Goal: Transaction & Acquisition: Download file/media

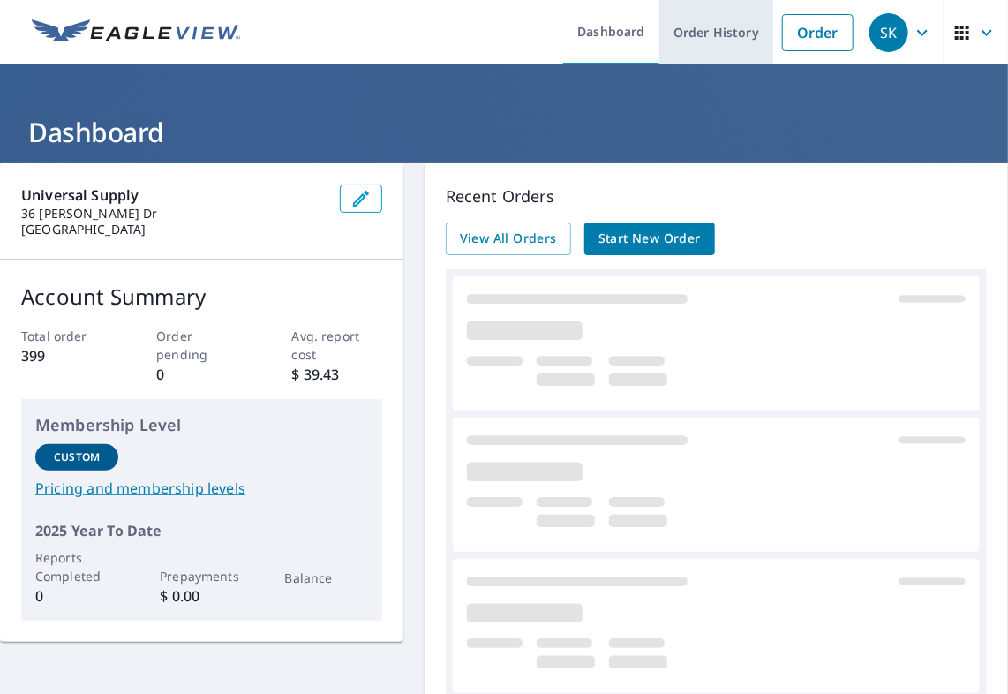
click at [725, 34] on link "Order History" at bounding box center [716, 32] width 114 height 64
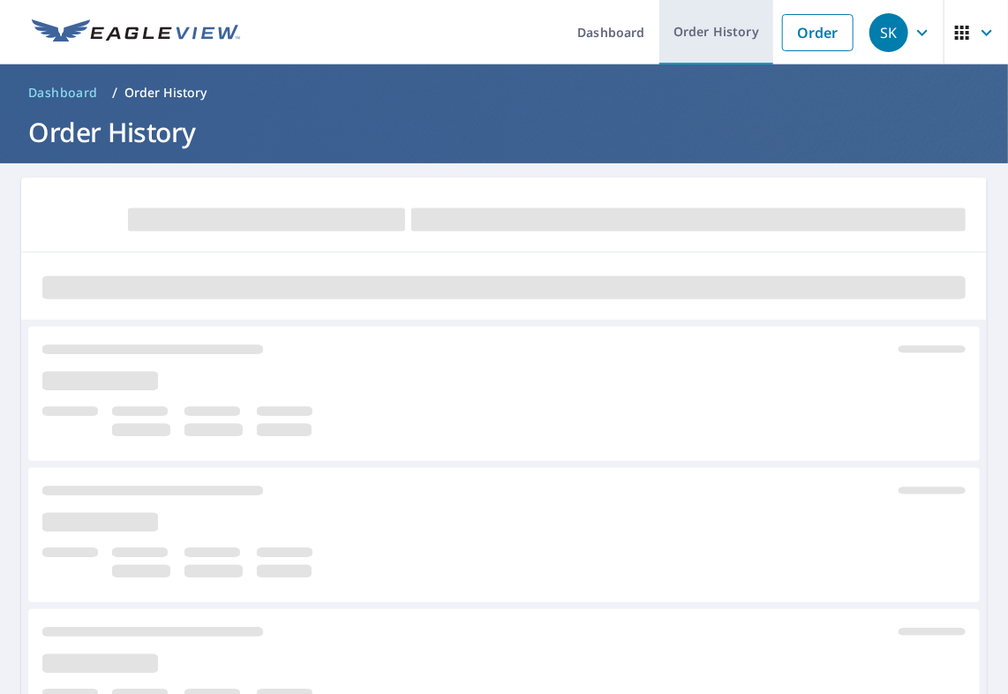
click at [671, 34] on link "Order History" at bounding box center [716, 32] width 114 height 64
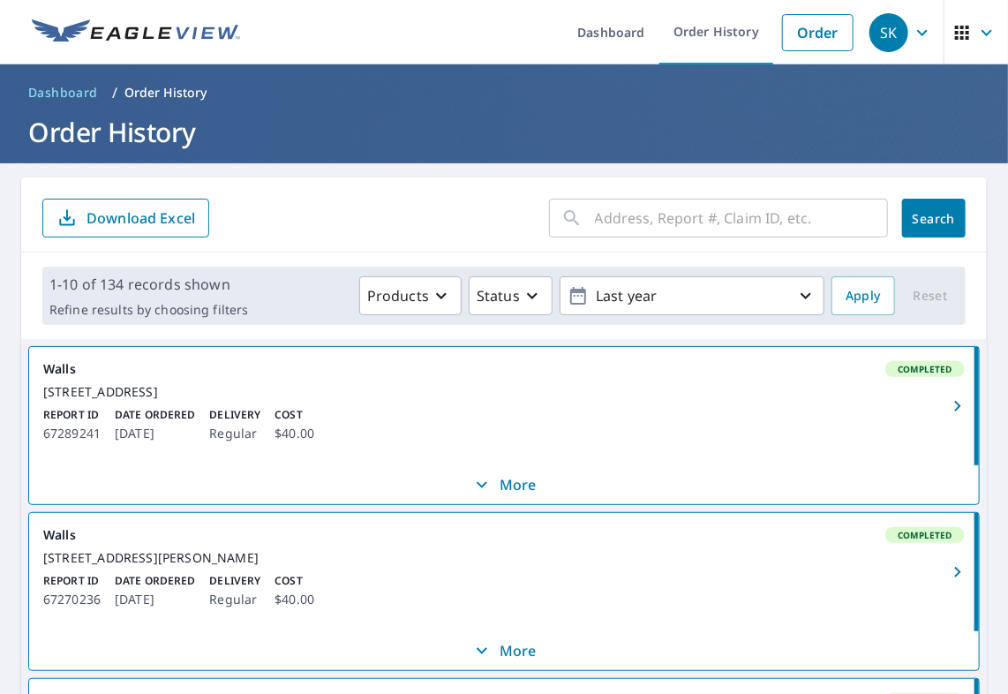
click at [605, 215] on input "text" at bounding box center [741, 217] width 293 height 49
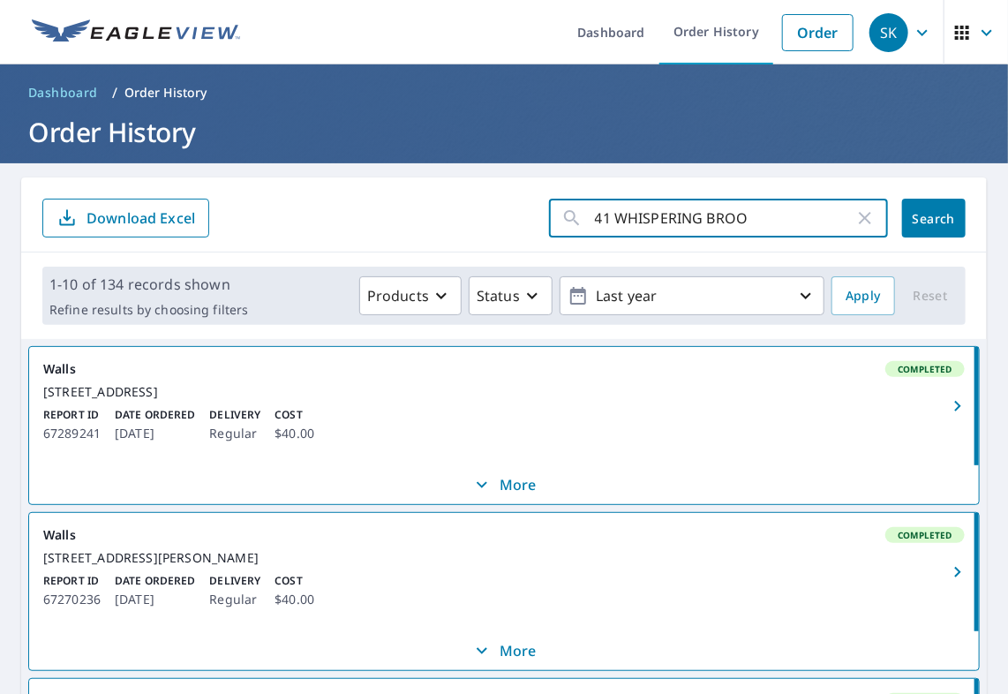
type input "41 WHISPERING BROOK"
click button "Search" at bounding box center [934, 218] width 64 height 39
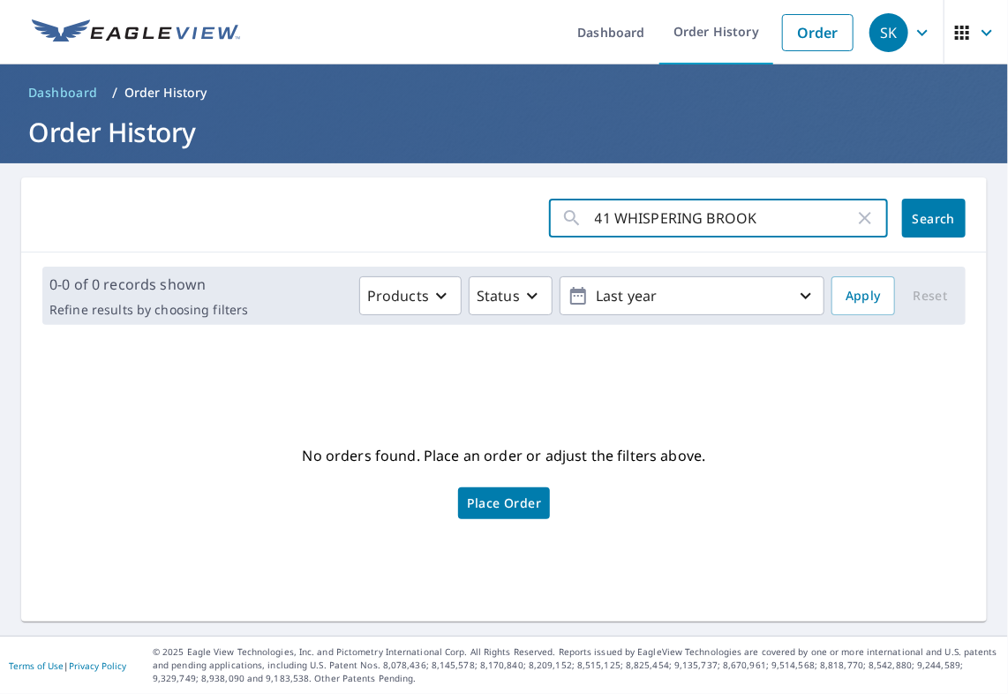
click at [759, 223] on input "41 WHISPERING BROOK" at bounding box center [725, 217] width 260 height 49
type input "[GEOGRAPHIC_DATA]"
click button "Search" at bounding box center [934, 218] width 64 height 39
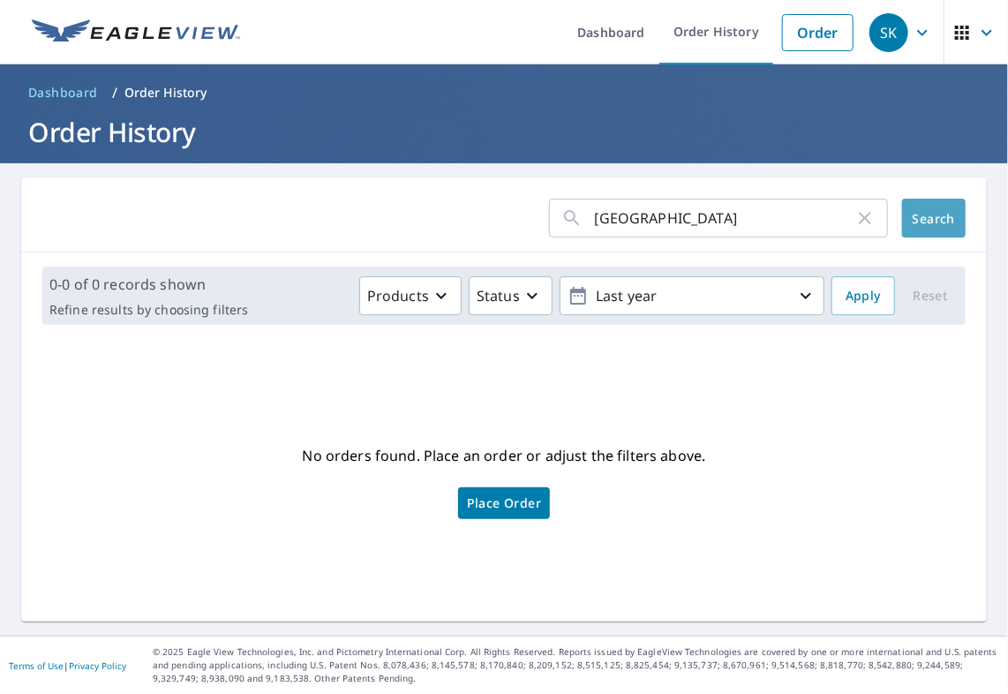
click at [902, 223] on button "Search" at bounding box center [934, 218] width 64 height 39
click at [434, 297] on icon "button" at bounding box center [441, 295] width 21 height 21
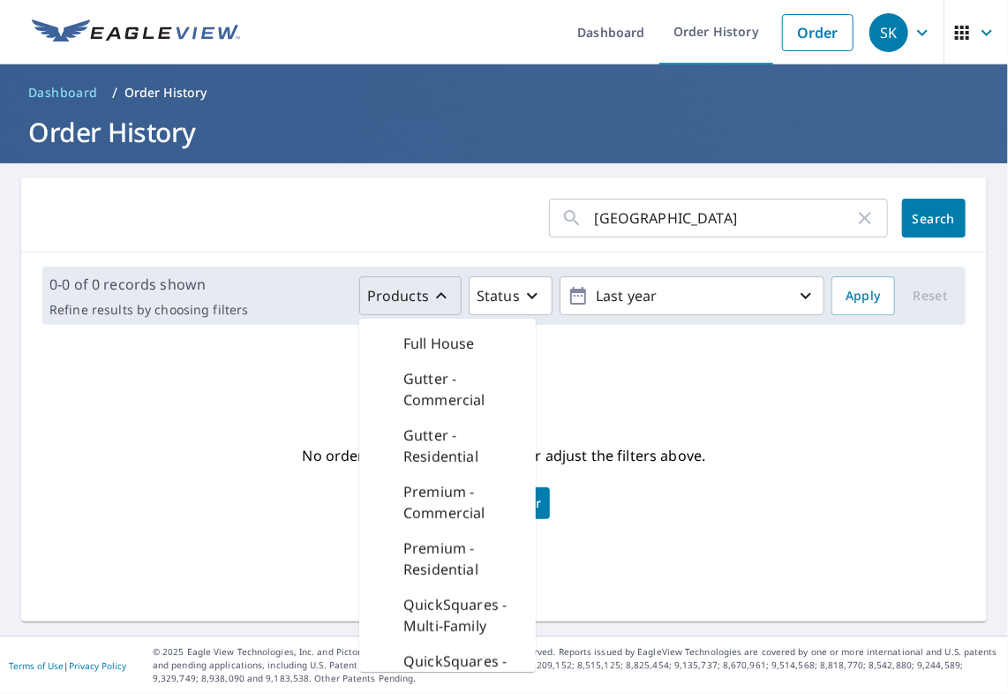
scroll to position [441, 0]
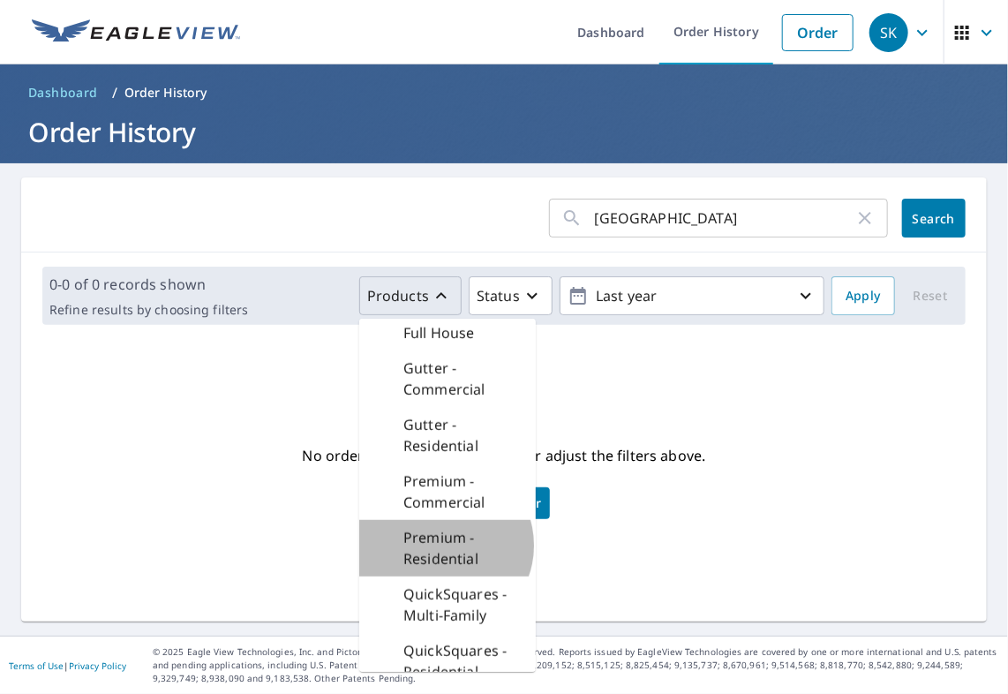
click at [434, 567] on p "Premium - Residential" at bounding box center [462, 548] width 118 height 42
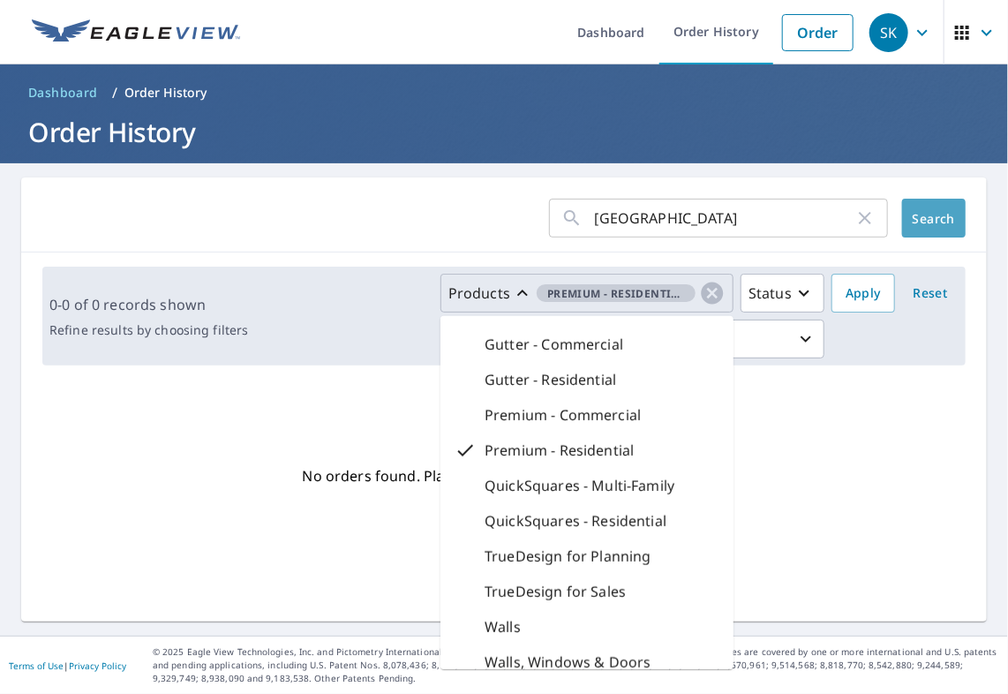
click at [916, 221] on span "Search" at bounding box center [933, 218] width 35 height 17
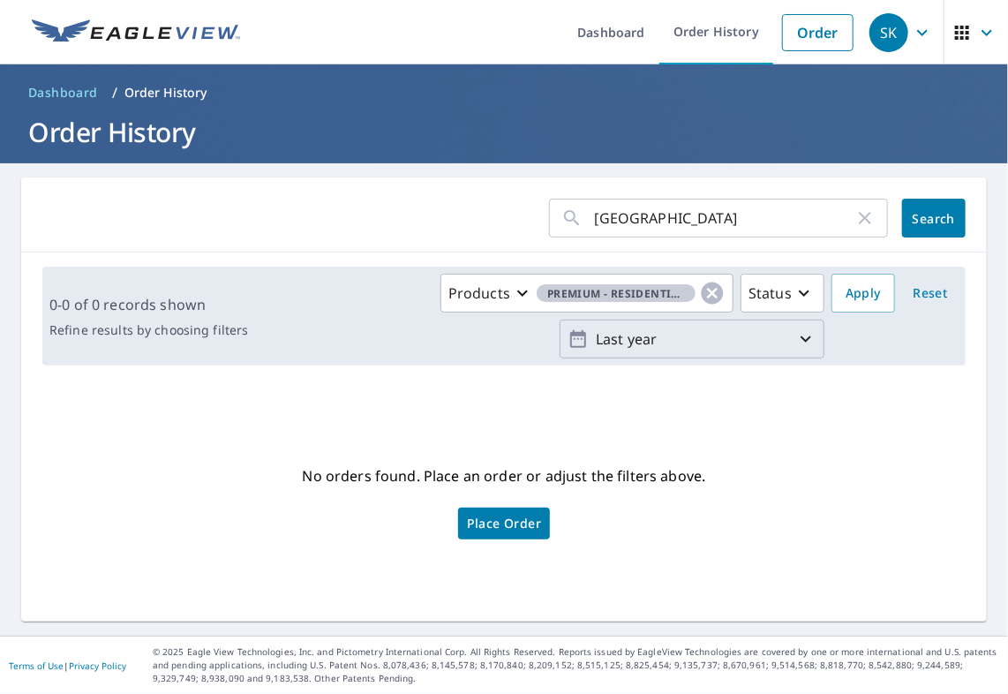
click at [795, 341] on icon "button" at bounding box center [805, 338] width 21 height 21
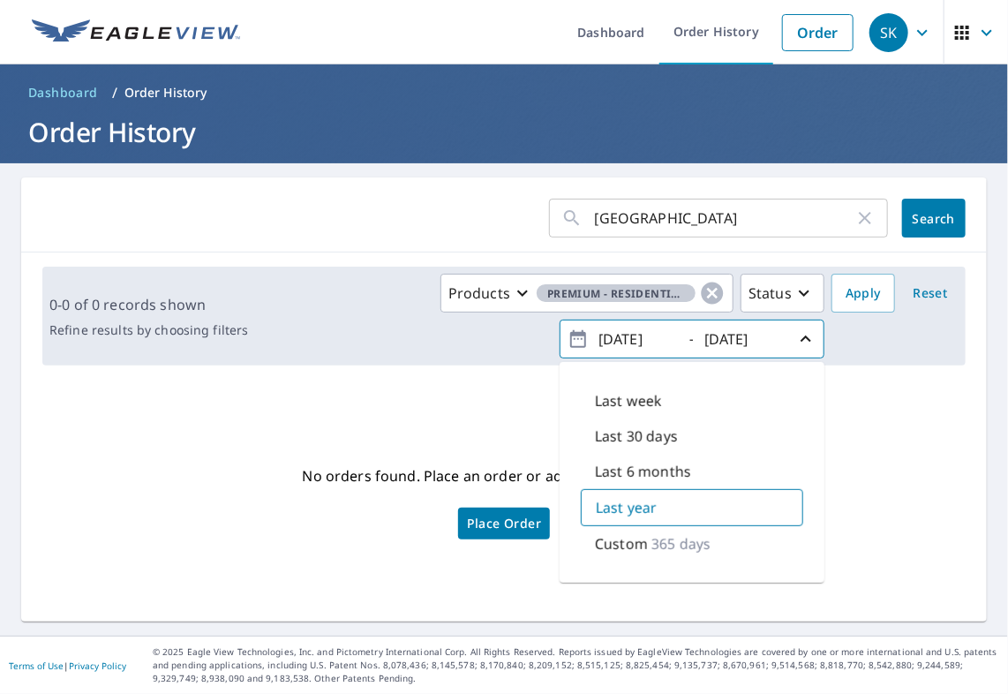
click at [671, 464] on p "Last 6 months" at bounding box center [643, 471] width 96 height 21
type input "[DATE]"
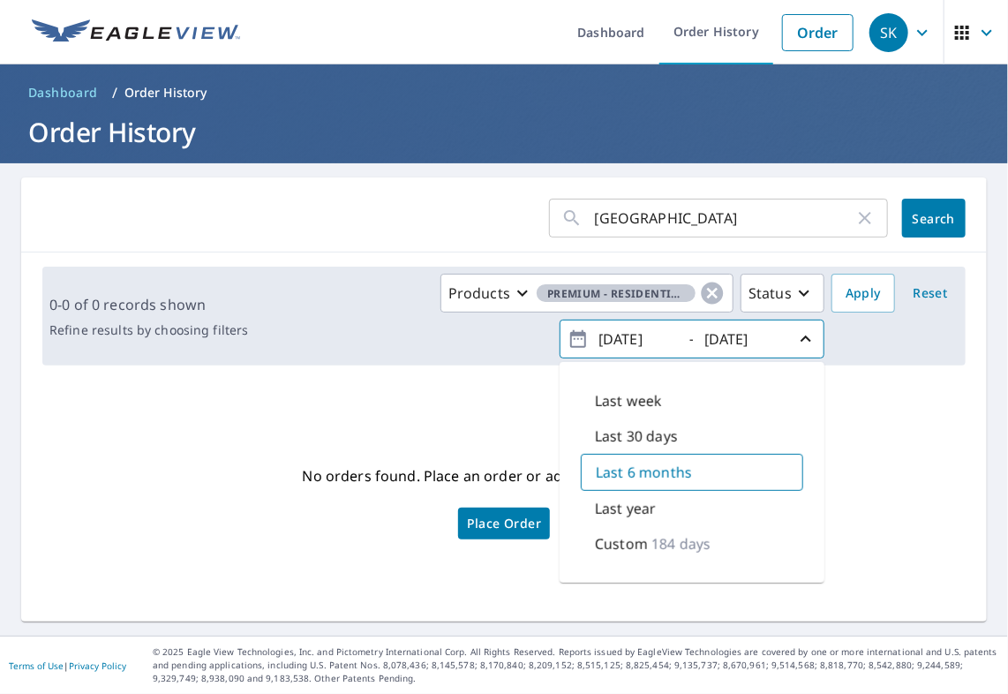
click at [916, 216] on span "Search" at bounding box center [933, 218] width 35 height 17
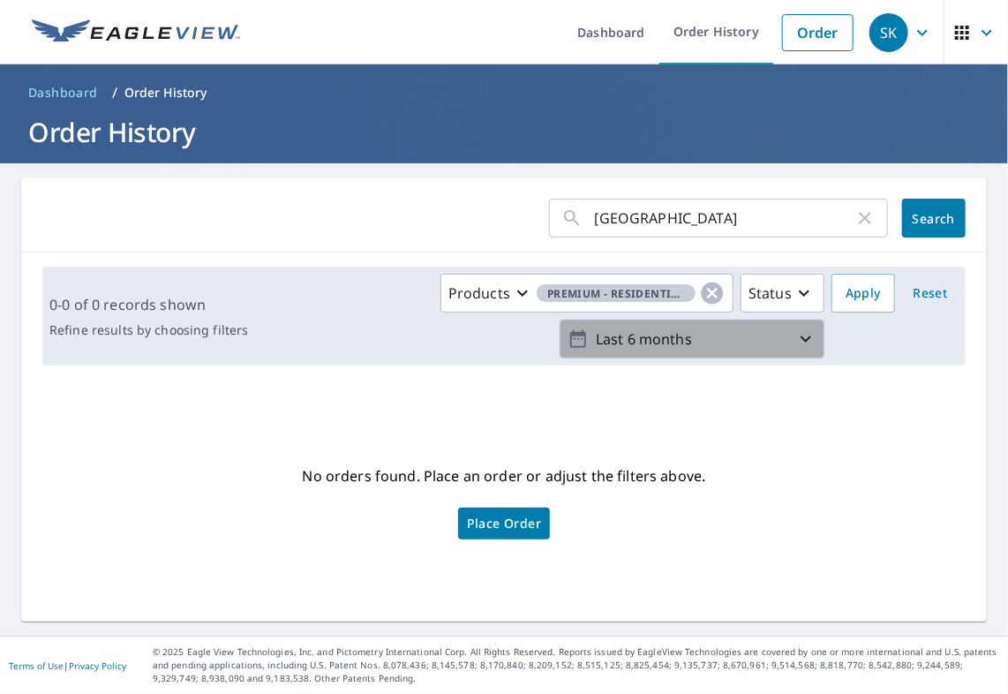
click at [749, 348] on p "Last 6 months" at bounding box center [692, 339] width 207 height 31
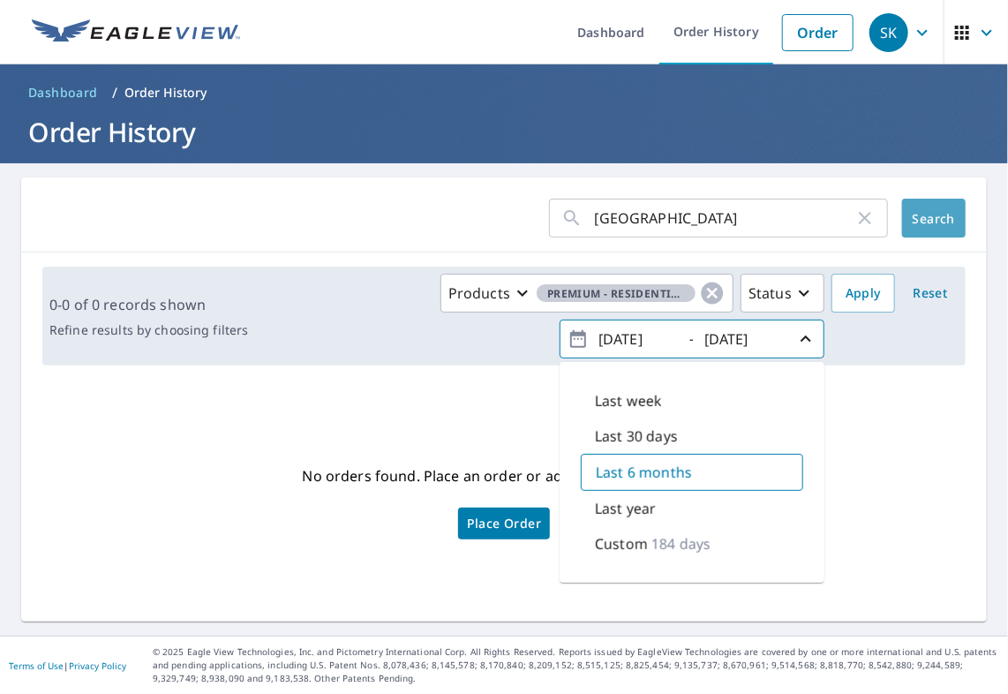
click at [916, 224] on span "Search" at bounding box center [933, 218] width 35 height 17
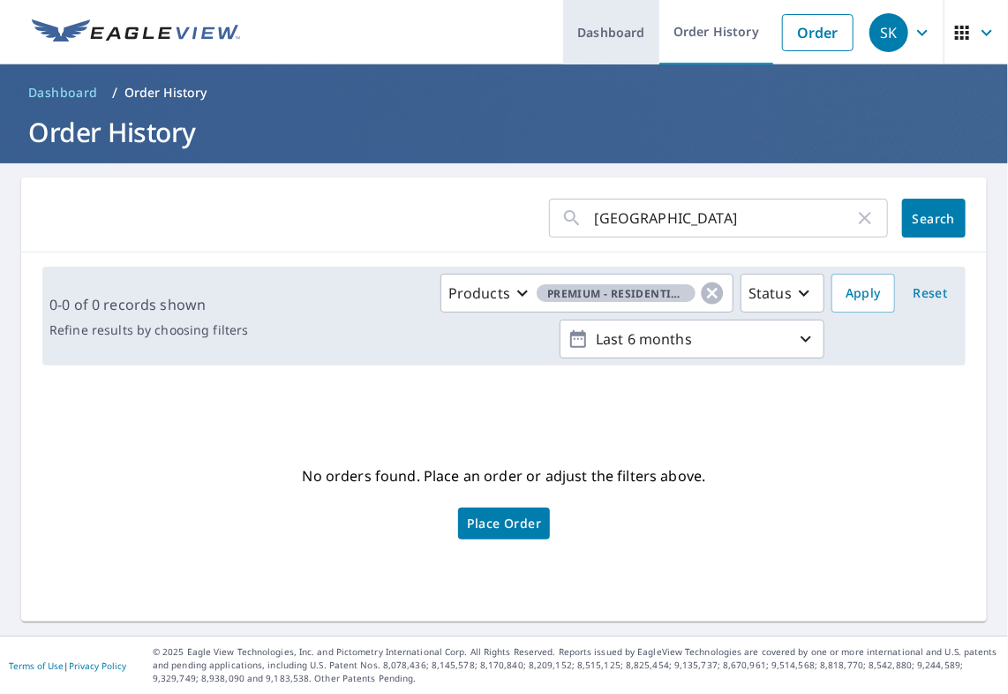
click at [615, 34] on link "Dashboard" at bounding box center [611, 32] width 96 height 64
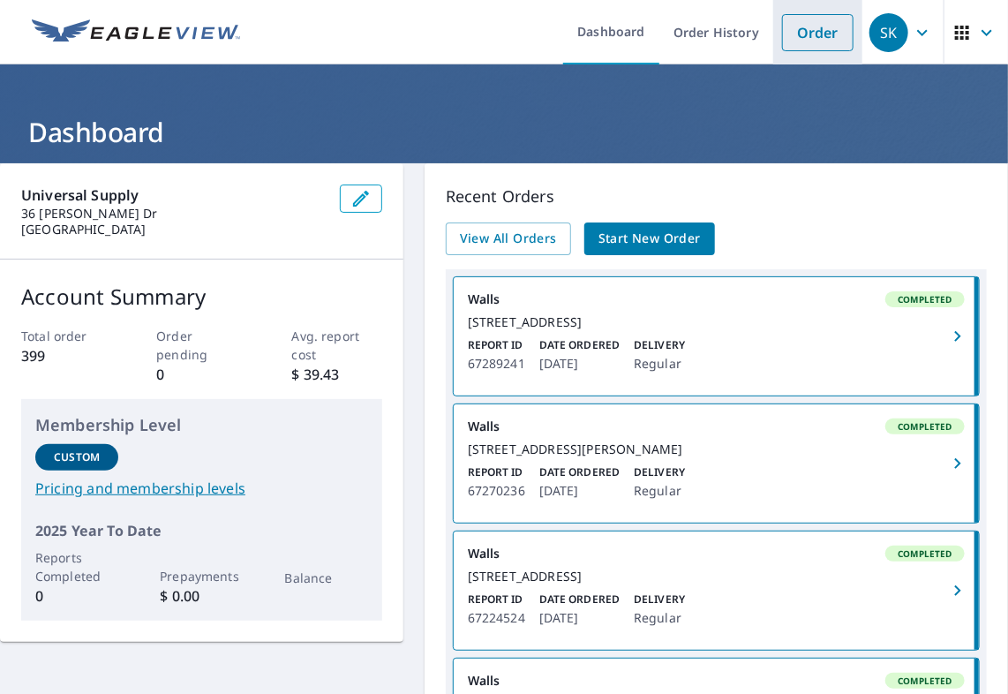
click at [792, 31] on link "Order" at bounding box center [817, 32] width 71 height 37
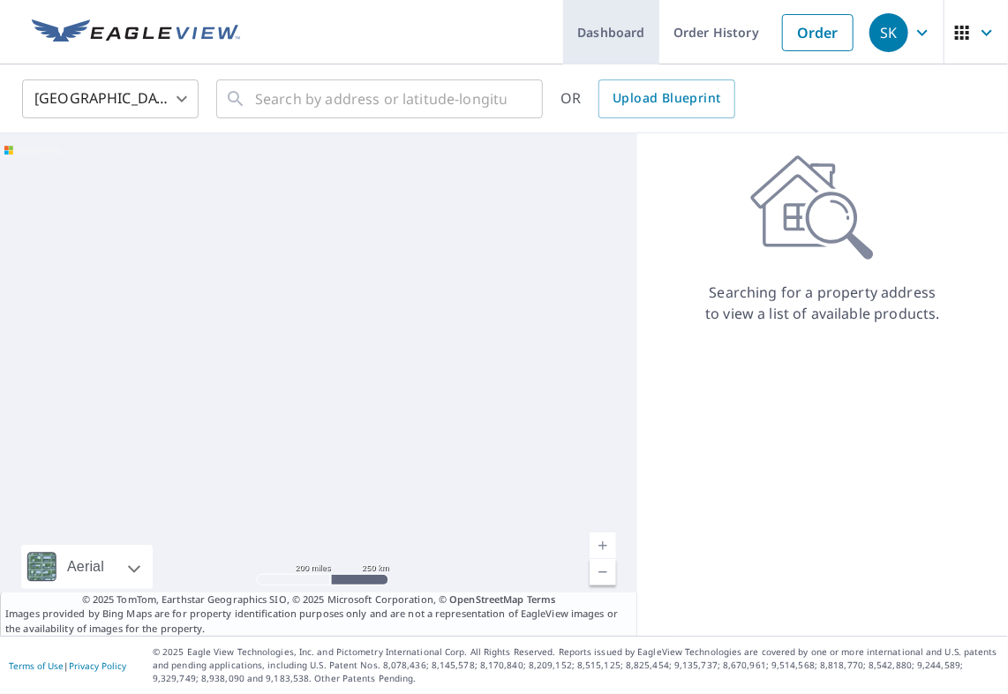
click at [613, 36] on link "Dashboard" at bounding box center [611, 32] width 96 height 64
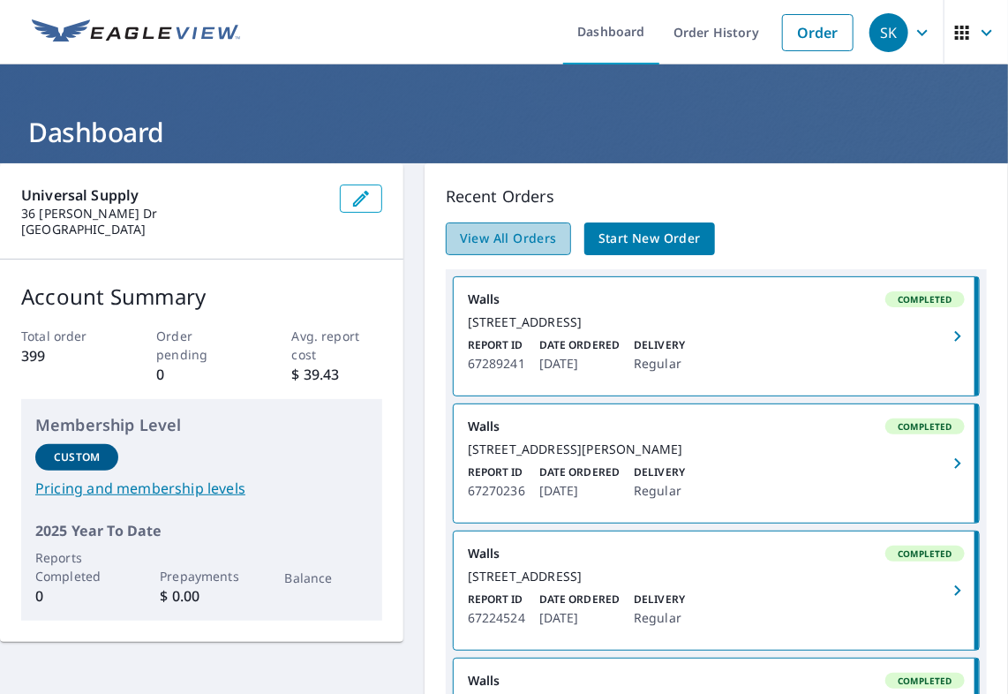
click at [526, 237] on span "View All Orders" at bounding box center [508, 239] width 97 height 22
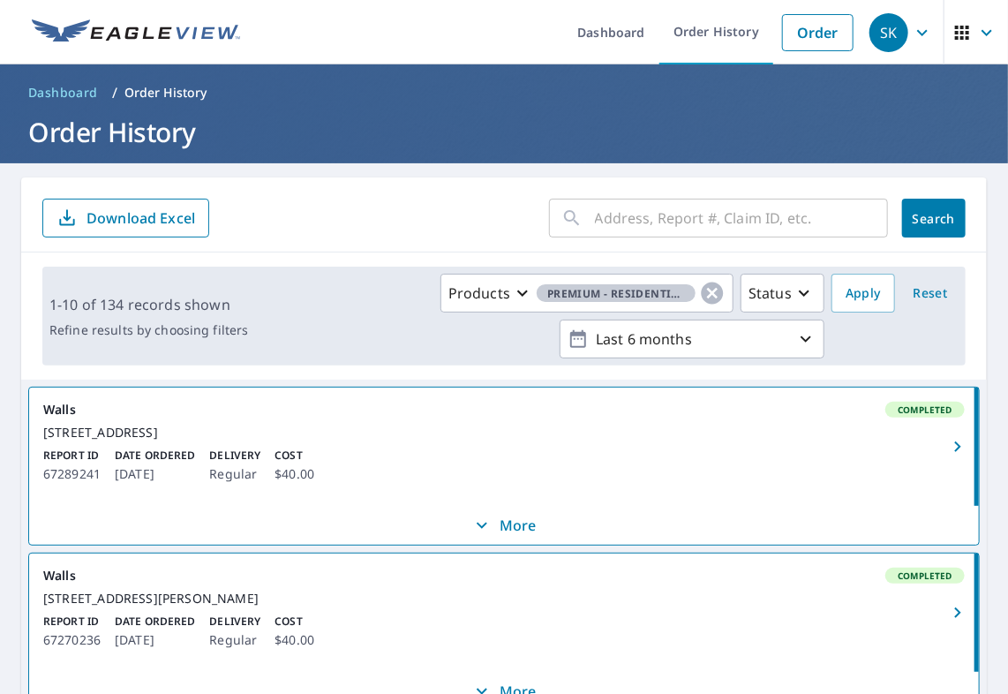
click at [687, 225] on input "text" at bounding box center [741, 217] width 293 height 49
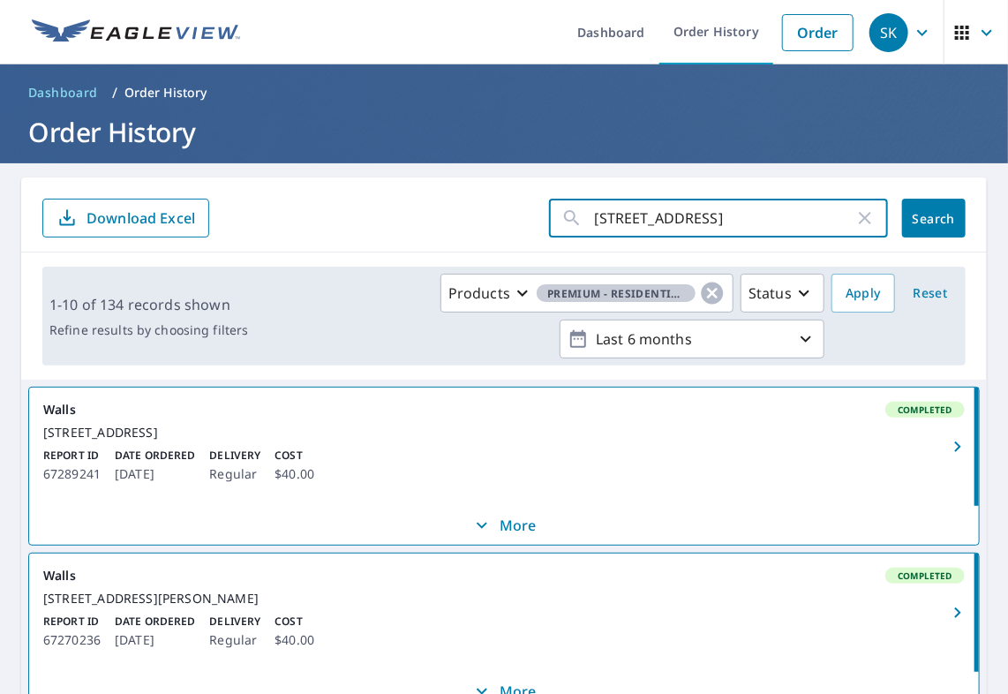
type input "[STREET_ADDRESS]"
click button "Search" at bounding box center [934, 218] width 64 height 39
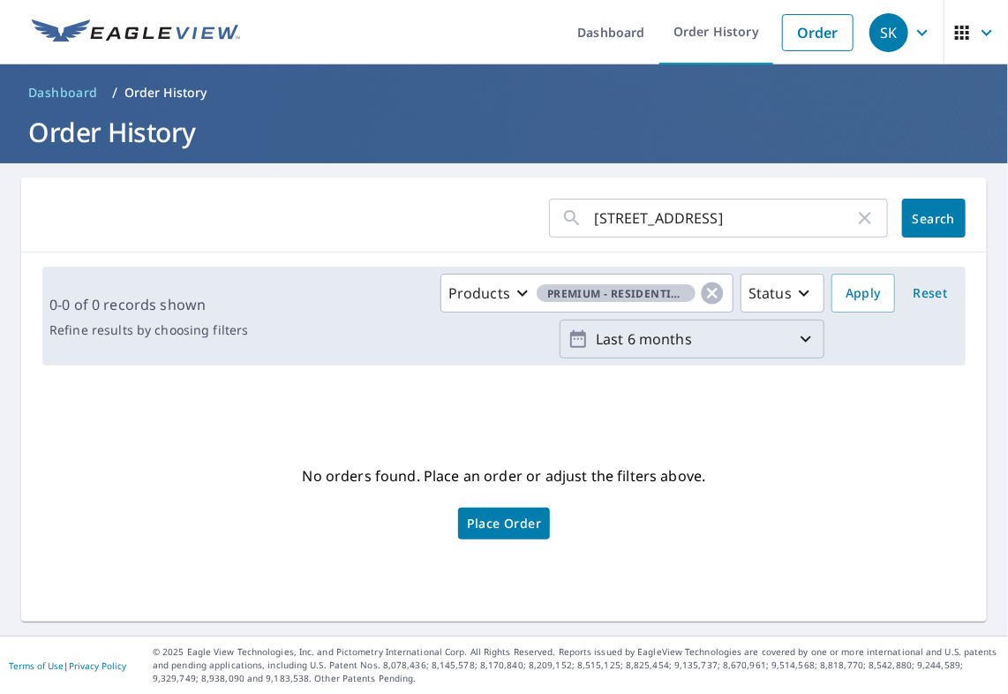
click at [795, 345] on icon "button" at bounding box center [805, 338] width 21 height 21
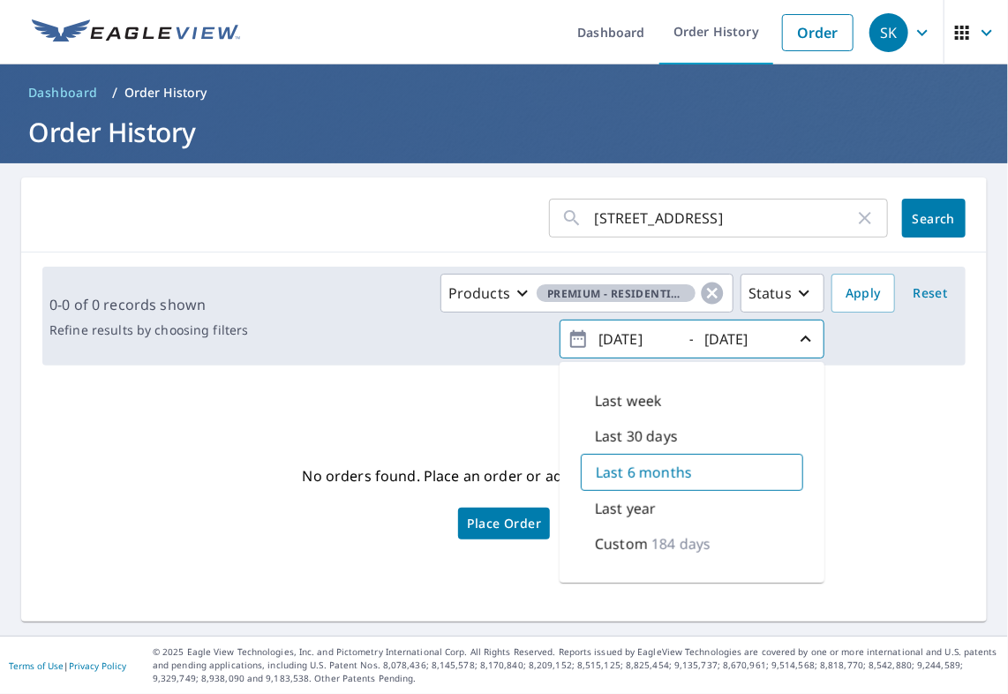
click at [634, 512] on p "Last year" at bounding box center [625, 508] width 61 height 21
type input "[DATE]"
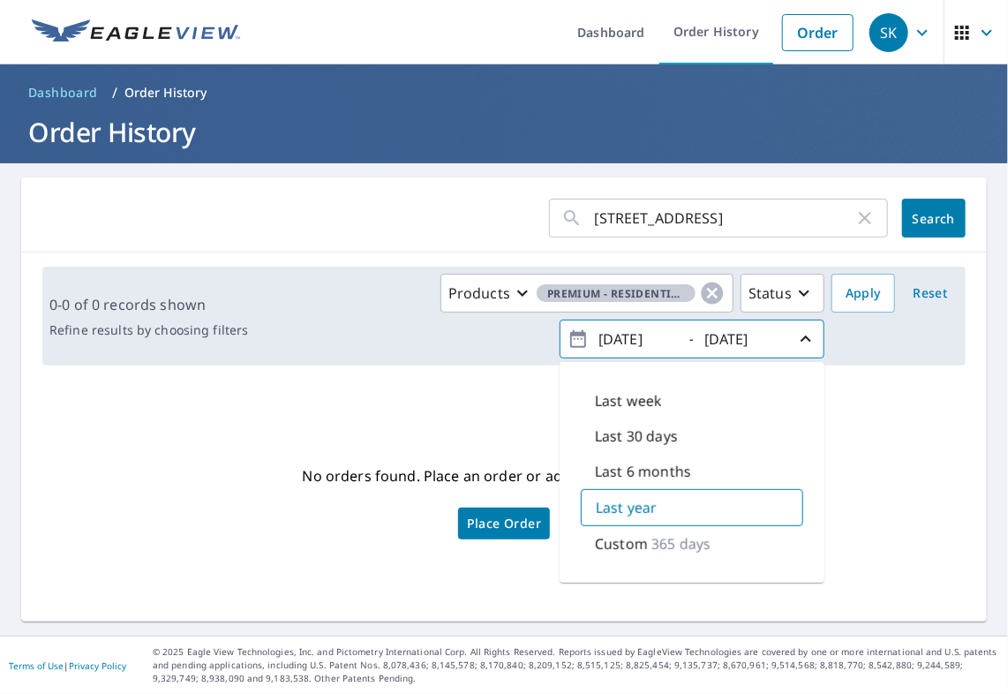
click at [506, 534] on link "Place Order" at bounding box center [504, 524] width 92 height 32
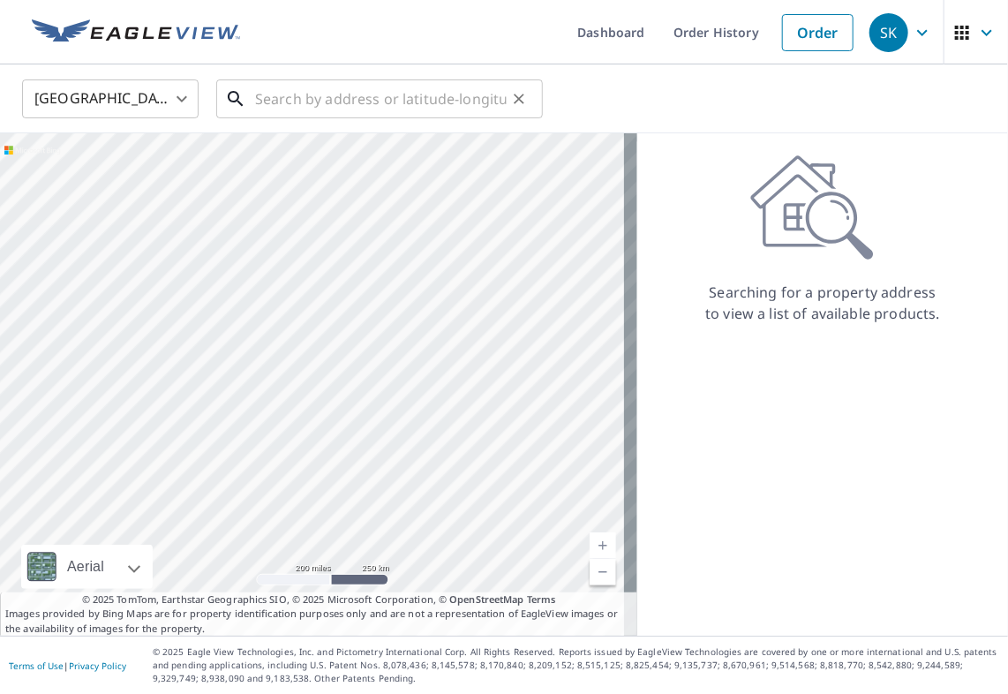
click at [415, 111] on input "text" at bounding box center [381, 98] width 252 height 49
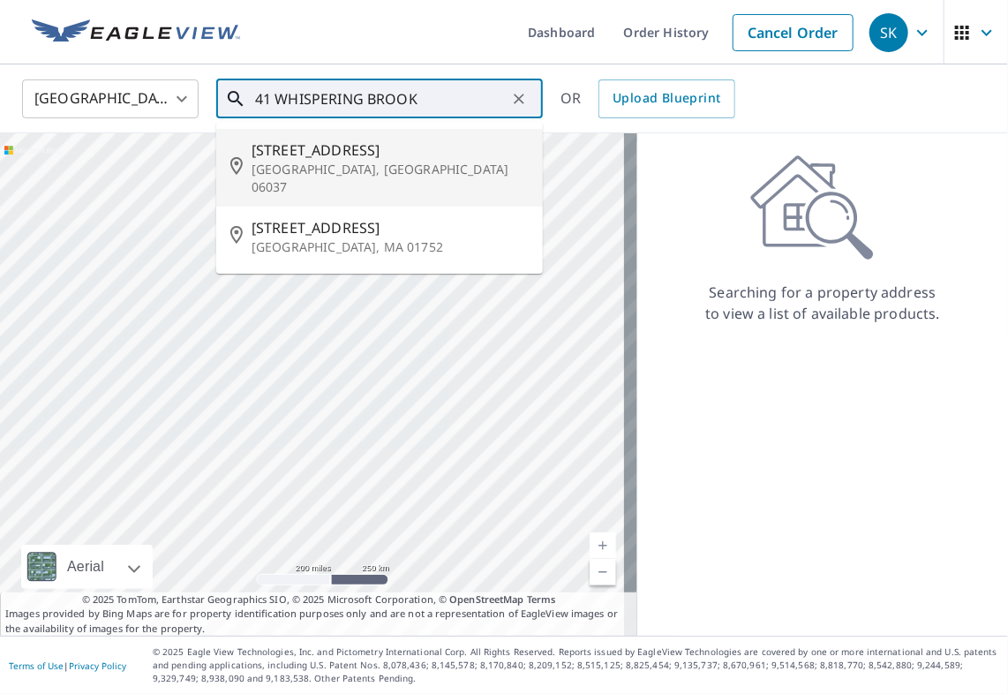
click at [304, 181] on li "[STREET_ADDRESS]" at bounding box center [379, 168] width 327 height 78
type input "[STREET_ADDRESS]"
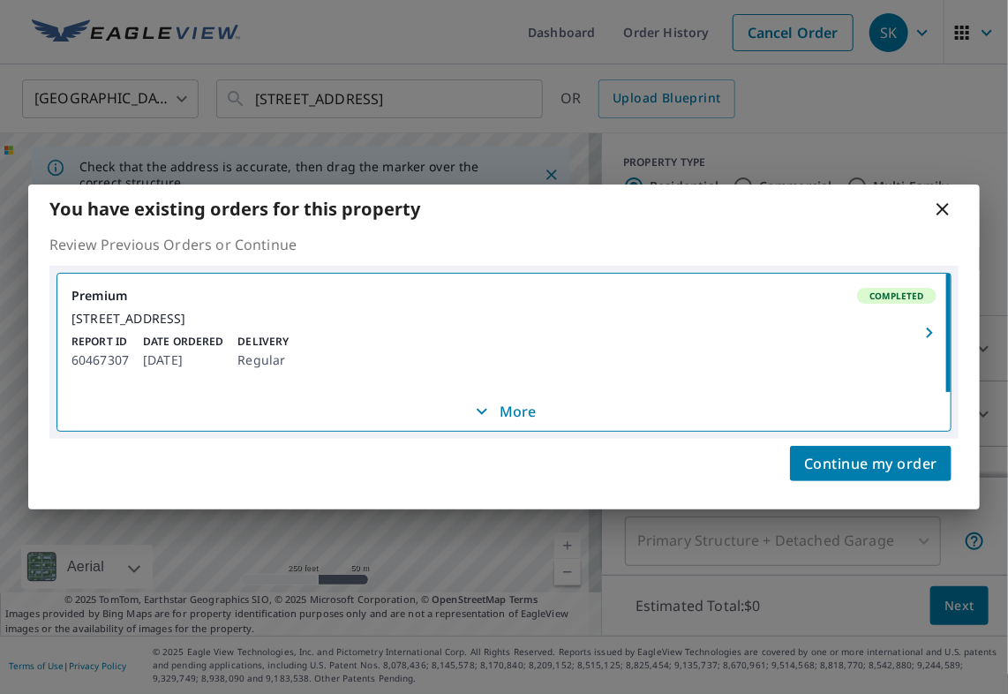
click at [493, 419] on p "More" at bounding box center [503, 411] width 65 height 21
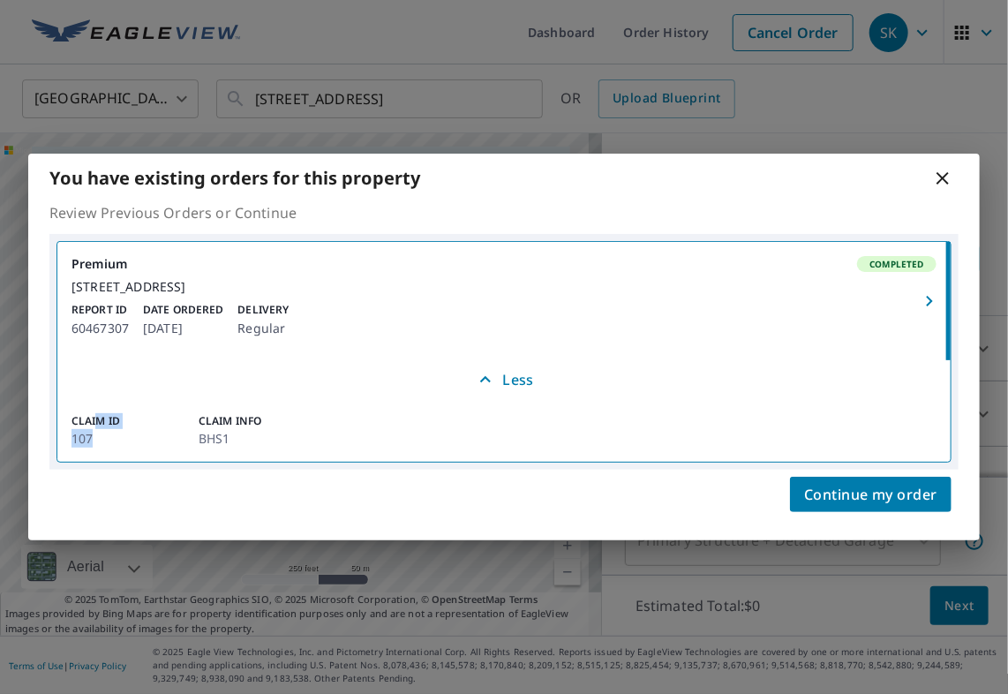
click at [99, 437] on div "Claim ID 107" at bounding box center [124, 430] width 106 height 34
click at [897, 258] on span "Completed" at bounding box center [897, 264] width 76 height 12
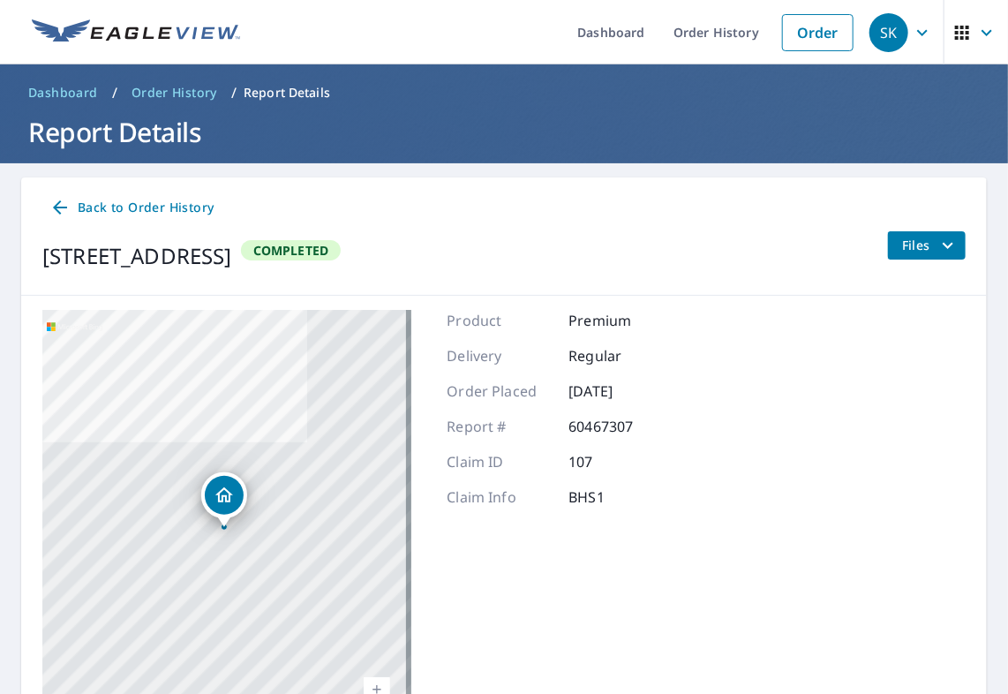
click at [937, 242] on icon "filesDropdownBtn-60467307" at bounding box center [947, 245] width 21 height 21
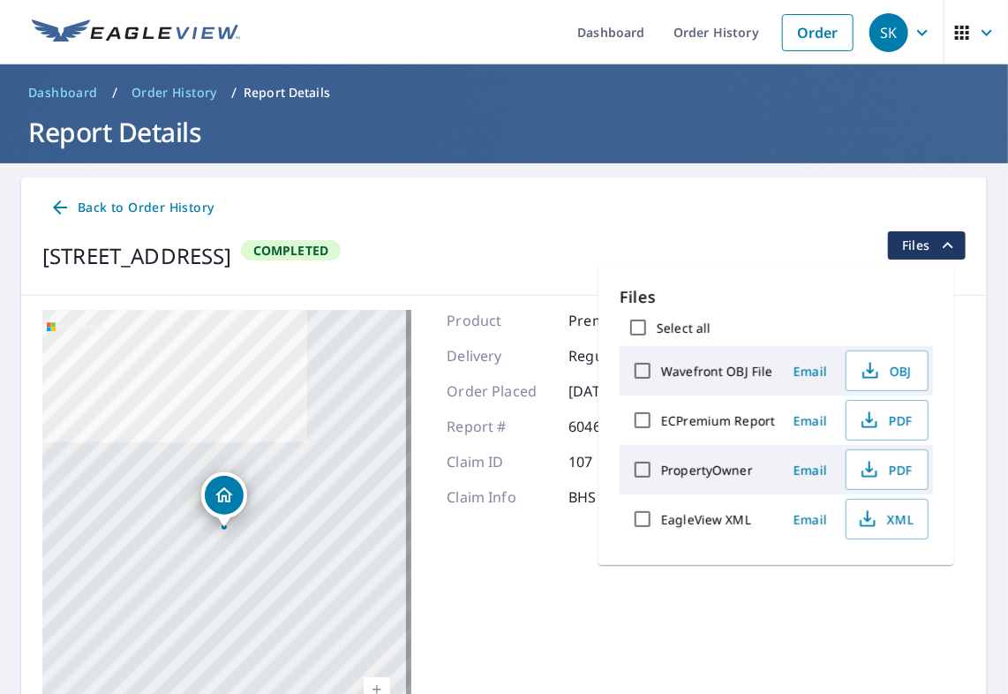
click at [741, 523] on label "EagleView XML" at bounding box center [706, 519] width 90 height 17
click at [661, 523] on input "EagleView XML" at bounding box center [642, 518] width 37 height 37
checkbox input "true"
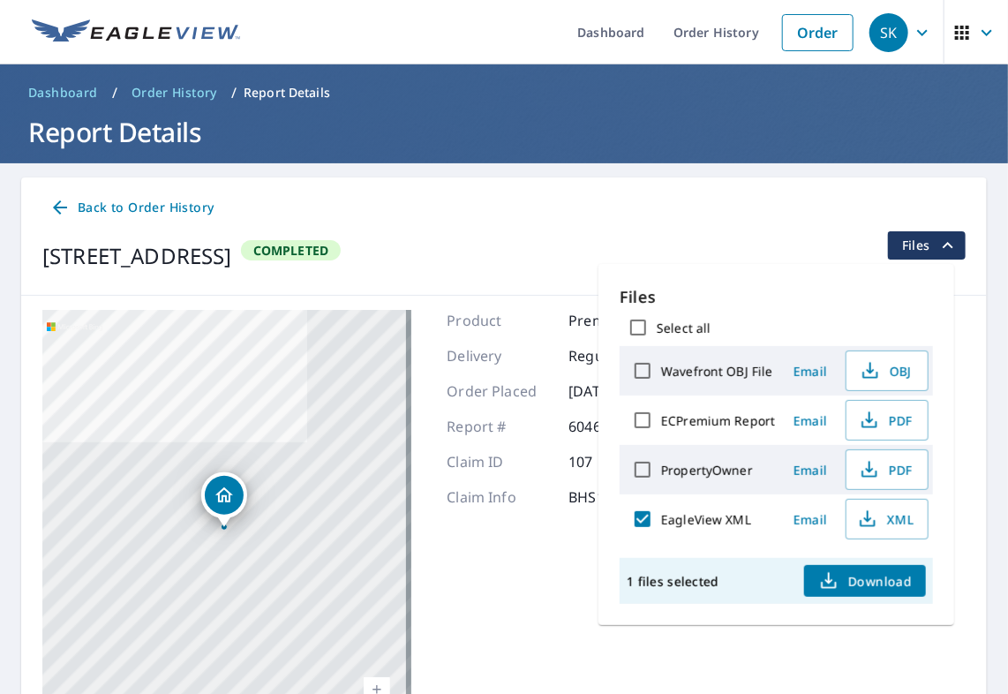
click at [643, 468] on input "PropertyOwner" at bounding box center [642, 469] width 37 height 37
checkbox input "true"
click at [641, 420] on input "ECPremium Report" at bounding box center [642, 420] width 37 height 37
checkbox input "true"
click at [634, 326] on input "Select all" at bounding box center [638, 327] width 37 height 37
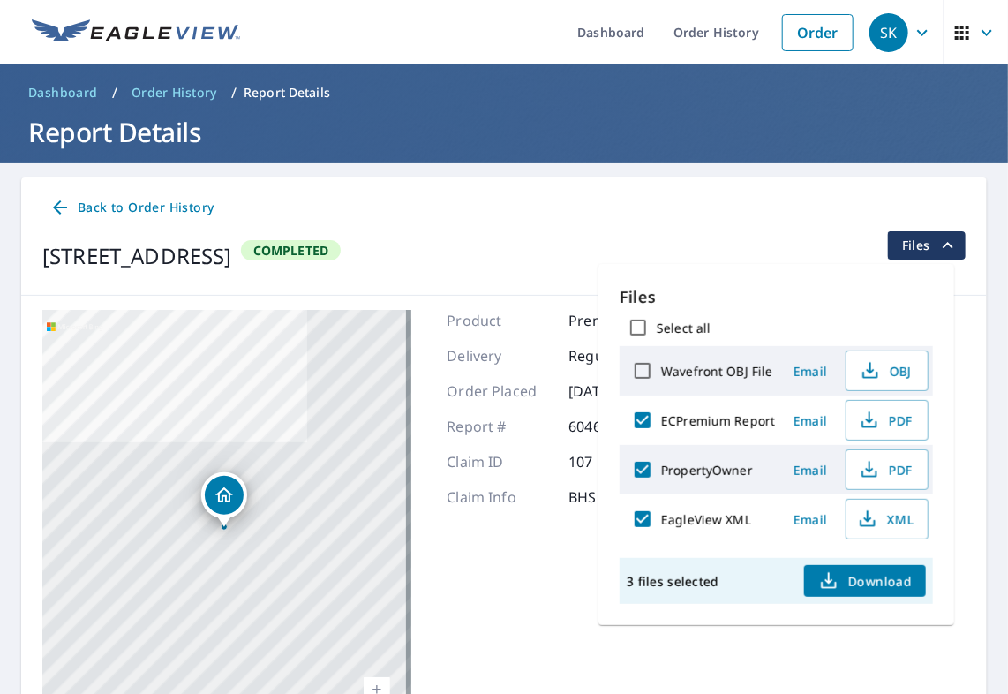
checkbox input "true"
click at [869, 575] on span "Download" at bounding box center [865, 580] width 94 height 21
click at [877, 513] on span "XML" at bounding box center [885, 518] width 56 height 21
